Goal: Information Seeking & Learning: Find specific fact

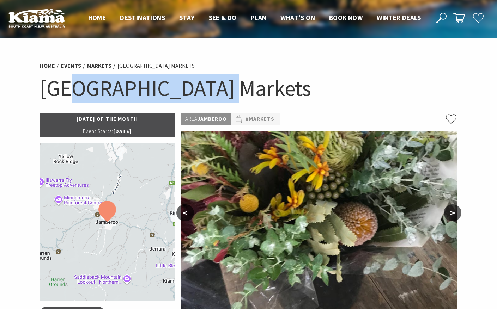
drag, startPoint x: 160, startPoint y: 96, endPoint x: 85, endPoint y: 91, distance: 75.3
click at [85, 91] on h1 "[GEOGRAPHIC_DATA] Markets" at bounding box center [249, 88] width 418 height 29
click at [214, 91] on h1 "[GEOGRAPHIC_DATA] Markets" at bounding box center [249, 88] width 418 height 29
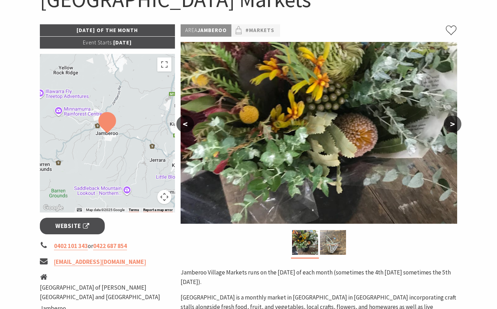
scroll to position [176, 0]
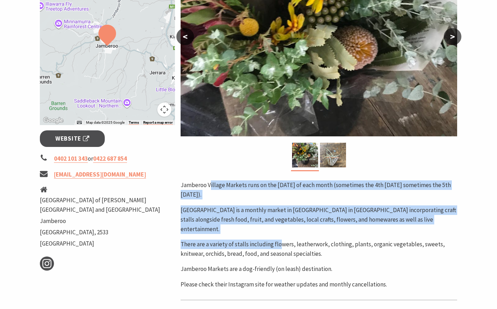
drag, startPoint x: 210, startPoint y: 186, endPoint x: 280, endPoint y: 226, distance: 81.4
click at [280, 226] on div "Jamberoo Village Markets runs on the [DATE] of each month (sometimes the 4th [D…" at bounding box center [319, 235] width 277 height 109
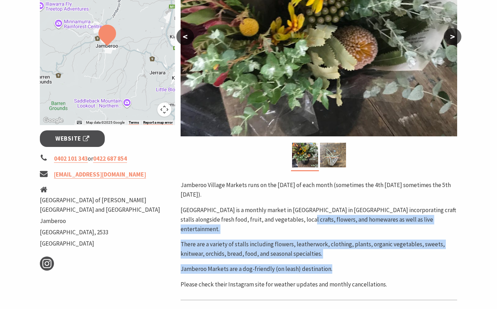
drag, startPoint x: 398, startPoint y: 260, endPoint x: 305, endPoint y: 218, distance: 101.5
click at [305, 218] on div "Jamberoo Village Markets runs on the [DATE] of each month (sometimes the 4th [D…" at bounding box center [319, 235] width 277 height 109
click at [305, 218] on p "[GEOGRAPHIC_DATA] is a monthly market in [GEOGRAPHIC_DATA] in [GEOGRAPHIC_DATA]…" at bounding box center [319, 220] width 277 height 29
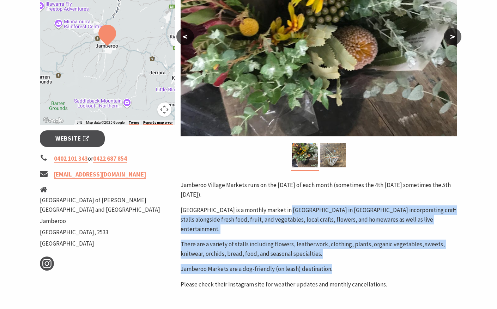
drag, startPoint x: 286, startPoint y: 208, endPoint x: 406, endPoint y: 264, distance: 132.1
click at [406, 264] on div "Jamberoo Village Markets runs on the [DATE] of each month (sometimes the 4th [D…" at bounding box center [319, 235] width 277 height 109
click at [406, 265] on p "Jamberoo Markets are a dog-friendly (on leash) destination." at bounding box center [319, 270] width 277 height 10
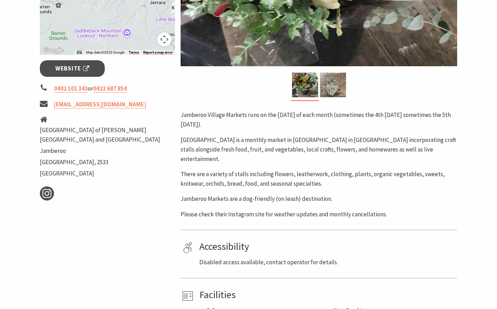
scroll to position [247, 0]
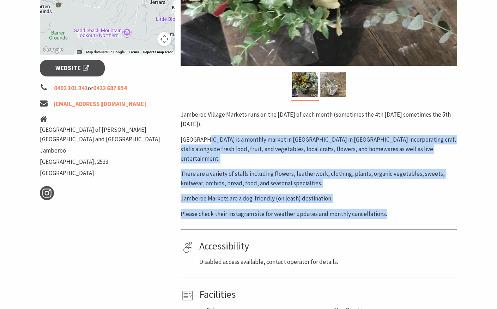
drag, startPoint x: 402, startPoint y: 199, endPoint x: 208, endPoint y: 137, distance: 204.0
click at [208, 137] on div "Jamberoo Village Markets runs on the [DATE] of each month (sometimes the 4th [D…" at bounding box center [319, 164] width 277 height 109
click at [207, 132] on div "Jamberoo Village Markets runs on the [DATE] of each month (sometimes the 4th [D…" at bounding box center [319, 164] width 277 height 109
drag, startPoint x: 220, startPoint y: 132, endPoint x: 396, endPoint y: 201, distance: 189.1
click at [396, 201] on div "Jamberoo Village Markets runs on the [DATE] of each month (sometimes the 4th [D…" at bounding box center [319, 164] width 277 height 109
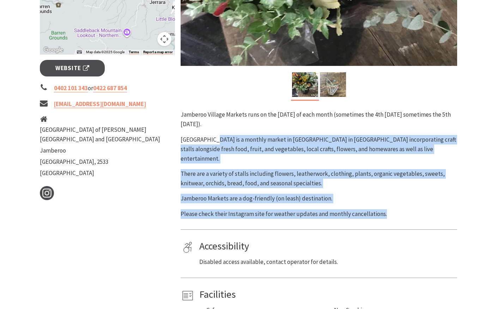
click at [396, 210] on p "Please check their Instagram site for weather updates and monthly cancellations." at bounding box center [319, 215] width 277 height 10
drag, startPoint x: 407, startPoint y: 204, endPoint x: 237, endPoint y: 139, distance: 182.3
click at [237, 139] on div "Jamberoo Village Markets runs on the [DATE] of each month (sometimes the 4th [D…" at bounding box center [319, 164] width 277 height 109
click at [237, 139] on p "[GEOGRAPHIC_DATA] is a monthly market in [GEOGRAPHIC_DATA] in [GEOGRAPHIC_DATA]…" at bounding box center [319, 149] width 277 height 29
drag, startPoint x: 225, startPoint y: 135, endPoint x: 377, endPoint y: 207, distance: 168.7
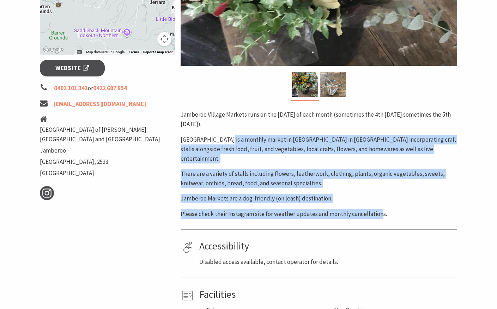
click at [377, 207] on div "Jamberoo Village Markets runs on the [DATE] of each month (sometimes the 4th [D…" at bounding box center [319, 164] width 277 height 109
click at [377, 210] on p "Please check their Instagram site for weather updates and monthly cancellations." at bounding box center [319, 215] width 277 height 10
drag, startPoint x: 398, startPoint y: 205, endPoint x: 234, endPoint y: 141, distance: 176.3
click at [234, 141] on div "Jamberoo Village Markets runs on the [DATE] of each month (sometimes the 4th [D…" at bounding box center [319, 164] width 277 height 109
click at [234, 141] on p "[GEOGRAPHIC_DATA] is a monthly market in [GEOGRAPHIC_DATA] in [GEOGRAPHIC_DATA]…" at bounding box center [319, 149] width 277 height 29
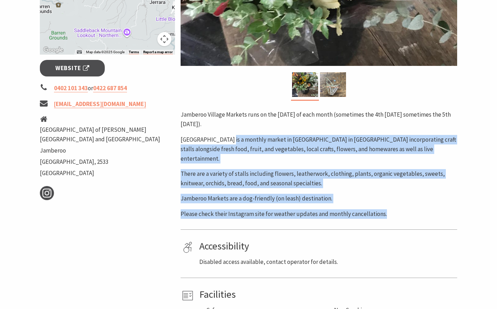
drag, startPoint x: 231, startPoint y: 136, endPoint x: 407, endPoint y: 199, distance: 186.2
click at [407, 199] on div "Jamberoo Village Markets runs on the [DATE] of each month (sometimes the 4th [D…" at bounding box center [319, 164] width 277 height 109
drag, startPoint x: 330, startPoint y: 167, endPoint x: 261, endPoint y: 141, distance: 73.6
click at [261, 141] on div "Jamberoo Village Markets runs on the [DATE] of each month (sometimes the 4th [D…" at bounding box center [319, 164] width 277 height 109
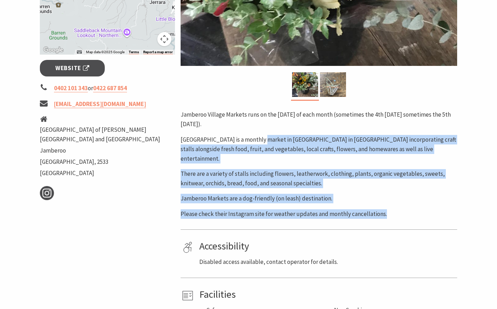
click at [261, 141] on p "[GEOGRAPHIC_DATA] is a monthly market in [GEOGRAPHIC_DATA] in [GEOGRAPHIC_DATA]…" at bounding box center [319, 149] width 277 height 29
drag, startPoint x: 249, startPoint y: 137, endPoint x: 401, endPoint y: 210, distance: 168.8
click at [401, 210] on div "Area [GEOGRAPHIC_DATA] #Markets < > Jamberoo Village Markets runs on the [DATE]…" at bounding box center [319, 105] width 282 height 478
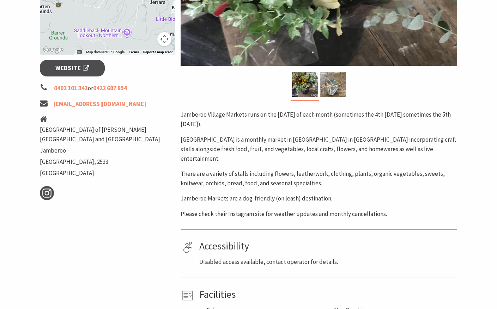
click at [401, 210] on div "Area [GEOGRAPHIC_DATA] #Markets < > Jamberoo Village Markets runs on the [DATE]…" at bounding box center [319, 105] width 282 height 478
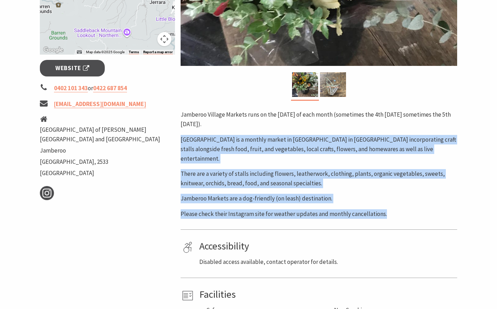
drag, startPoint x: 401, startPoint y: 210, endPoint x: 201, endPoint y: 140, distance: 212.0
click at [201, 140] on div "Area [GEOGRAPHIC_DATA] #Markets < > Jamberoo Village Markets runs on the [DATE]…" at bounding box center [319, 105] width 282 height 478
click at [201, 140] on p "[GEOGRAPHIC_DATA] is a monthly market in [GEOGRAPHIC_DATA] in [GEOGRAPHIC_DATA]…" at bounding box center [319, 149] width 277 height 29
drag, startPoint x: 211, startPoint y: 146, endPoint x: 389, endPoint y: 209, distance: 189.0
click at [389, 209] on div "Jamberoo Village Markets runs on the [DATE] of each month (sometimes the 4th [D…" at bounding box center [319, 164] width 277 height 109
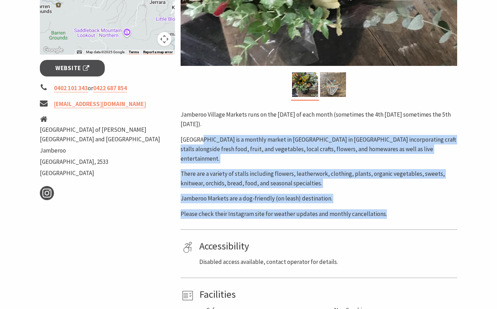
click at [389, 210] on p "Please check their Instagram site for weather updates and monthly cancellations." at bounding box center [319, 215] width 277 height 10
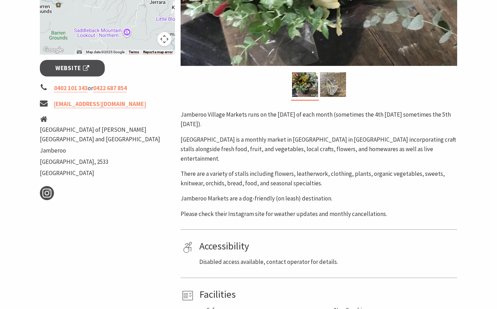
click at [302, 173] on p "There are a variety of stalls including flowers, leatherwork, clothing, plants,…" at bounding box center [319, 178] width 277 height 19
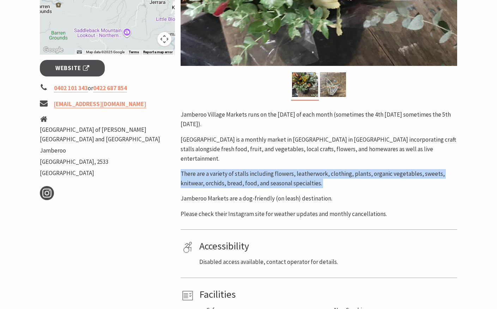
click at [302, 173] on p "There are a variety of stalls including flowers, leatherwork, clothing, plants,…" at bounding box center [319, 178] width 277 height 19
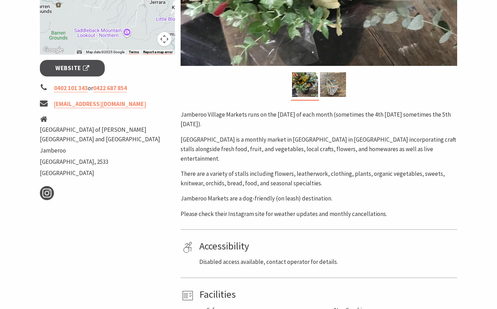
click at [337, 194] on p "Jamberoo Markets are a dog-friendly (on leash) destination." at bounding box center [319, 199] width 277 height 10
click at [355, 210] on p "Please check their Instagram site for weather updates and monthly cancellations." at bounding box center [319, 215] width 277 height 10
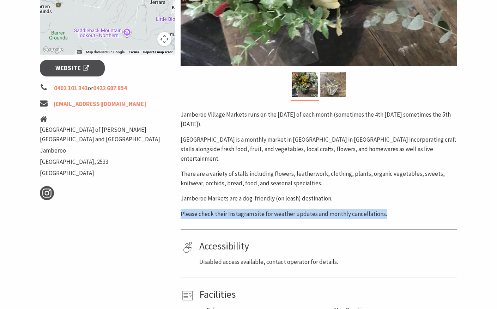
click at [355, 210] on p "Please check their Instagram site for weather updates and monthly cancellations." at bounding box center [319, 215] width 277 height 10
click at [358, 210] on p "Please check their Instagram site for weather updates and monthly cancellations." at bounding box center [319, 215] width 277 height 10
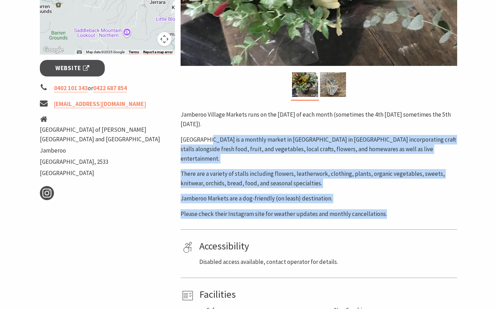
drag, startPoint x: 394, startPoint y: 201, endPoint x: 210, endPoint y: 137, distance: 195.0
click at [210, 137] on div "Jamberoo Village Markets runs on the [DATE] of each month (sometimes the 4th [D…" at bounding box center [319, 164] width 277 height 109
click at [210, 137] on p "[GEOGRAPHIC_DATA] is a monthly market in [GEOGRAPHIC_DATA] in [GEOGRAPHIC_DATA]…" at bounding box center [319, 149] width 277 height 29
drag, startPoint x: 207, startPoint y: 132, endPoint x: 394, endPoint y: 211, distance: 203.0
click at [394, 211] on div "Area [GEOGRAPHIC_DATA] #Markets < > Jamberoo Village Markets runs on the [DATE]…" at bounding box center [319, 105] width 282 height 478
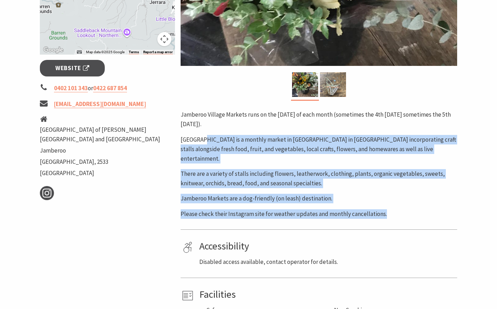
click at [398, 210] on p "Please check their Instagram site for weather updates and monthly cancellations." at bounding box center [319, 215] width 277 height 10
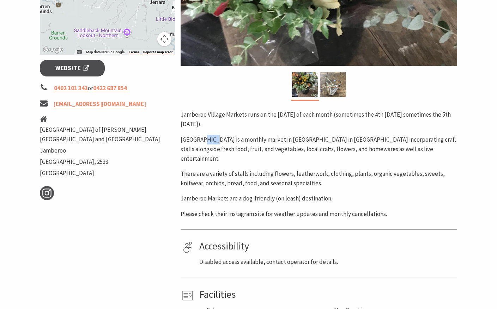
drag, startPoint x: 252, startPoint y: 156, endPoint x: 214, endPoint y: 142, distance: 41.1
click at [214, 142] on div "Jamberoo Village Markets runs on the [DATE] of each month (sometimes the 4th [D…" at bounding box center [319, 164] width 277 height 109
click at [213, 142] on p "[GEOGRAPHIC_DATA] is a monthly market in [GEOGRAPHIC_DATA] in [GEOGRAPHIC_DATA]…" at bounding box center [319, 149] width 277 height 29
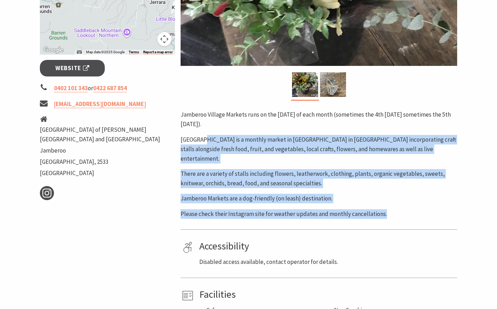
drag, startPoint x: 206, startPoint y: 138, endPoint x: 392, endPoint y: 204, distance: 197.4
click at [392, 204] on div "Jamberoo Village Markets runs on the [DATE] of each month (sometimes the 4th [D…" at bounding box center [319, 164] width 277 height 109
click at [392, 210] on p "Please check their Instagram site for weather updates and monthly cancellations." at bounding box center [319, 215] width 277 height 10
drag, startPoint x: 393, startPoint y: 204, endPoint x: 228, endPoint y: 144, distance: 176.3
click at [228, 144] on div "Jamberoo Village Markets runs on the [DATE] of each month (sometimes the 4th [D…" at bounding box center [319, 164] width 277 height 109
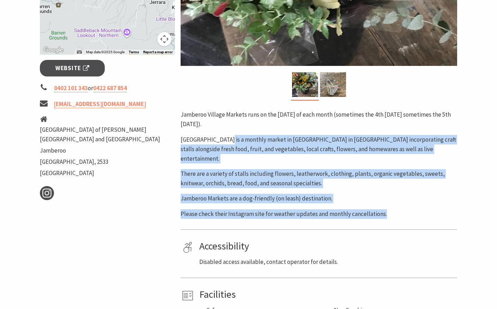
click at [228, 144] on p "[GEOGRAPHIC_DATA] is a monthly market in [GEOGRAPHIC_DATA] in [GEOGRAPHIC_DATA]…" at bounding box center [319, 149] width 277 height 29
drag, startPoint x: 221, startPoint y: 141, endPoint x: 402, endPoint y: 205, distance: 192.1
click at [402, 205] on div "Jamberoo Village Markets runs on the [DATE] of each month (sometimes the 4th [D…" at bounding box center [319, 164] width 277 height 109
click at [402, 210] on p "Please check their Instagram site for weather updates and monthly cancellations." at bounding box center [319, 215] width 277 height 10
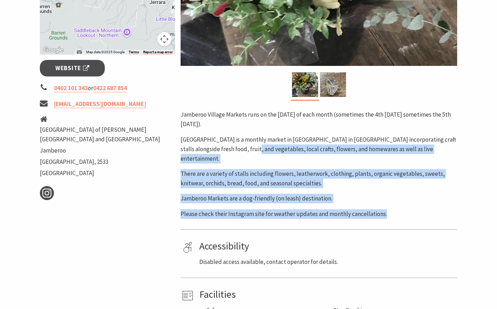
drag, startPoint x: 303, startPoint y: 170, endPoint x: 255, endPoint y: 154, distance: 51.1
click at [255, 154] on div "Jamberoo Village Markets runs on the [DATE] of each month (sometimes the 4th [D…" at bounding box center [319, 164] width 277 height 109
click at [255, 154] on p "[GEOGRAPHIC_DATA] is a monthly market in [GEOGRAPHIC_DATA] in [GEOGRAPHIC_DATA]…" at bounding box center [319, 149] width 277 height 29
drag, startPoint x: 230, startPoint y: 146, endPoint x: 381, endPoint y: 201, distance: 160.4
click at [381, 201] on div "Jamberoo Village Markets runs on the [DATE] of each month (sometimes the 4th [D…" at bounding box center [319, 164] width 277 height 109
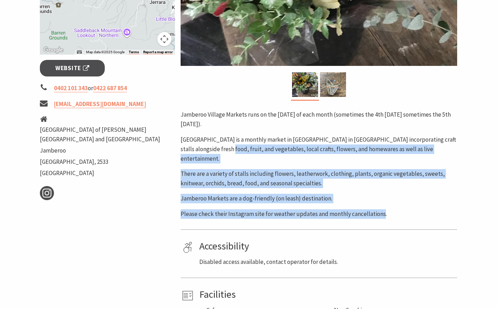
click at [381, 210] on p "Please check their Instagram site for weather updates and monthly cancellations." at bounding box center [319, 215] width 277 height 10
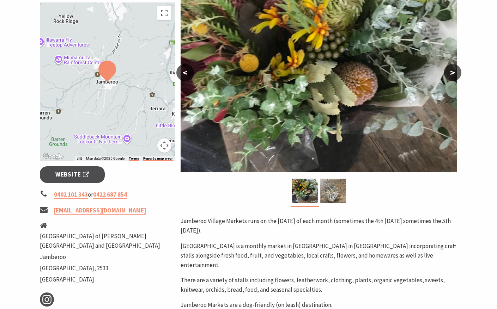
scroll to position [0, 0]
